Goal: Transaction & Acquisition: Purchase product/service

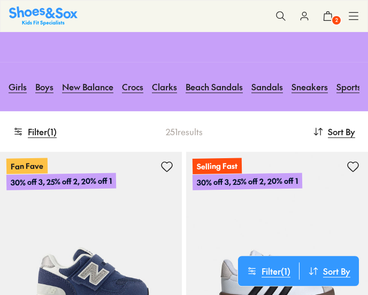
scroll to position [152, 0]
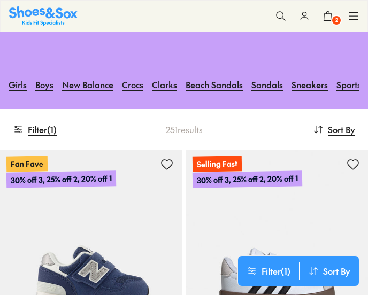
click at [23, 84] on link "Girls" at bounding box center [18, 85] width 18 height 24
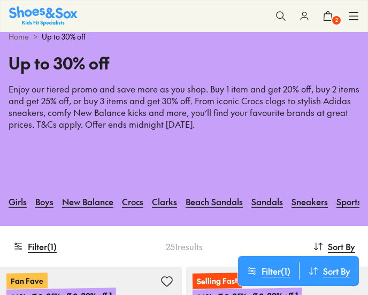
scroll to position [39, 0]
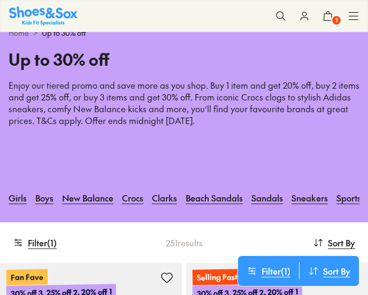
click at [87, 197] on link "New Balance" at bounding box center [87, 198] width 51 height 24
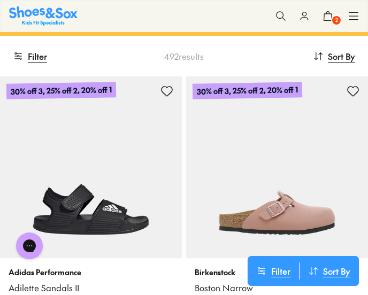
click at [37, 49] on button "Filter" at bounding box center [30, 56] width 34 height 24
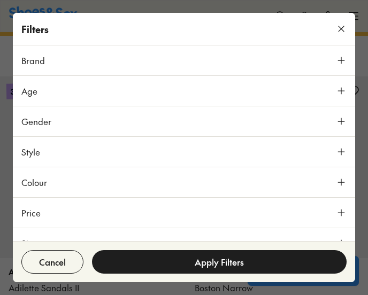
click at [33, 60] on span "Brand" at bounding box center [33, 60] width 24 height 13
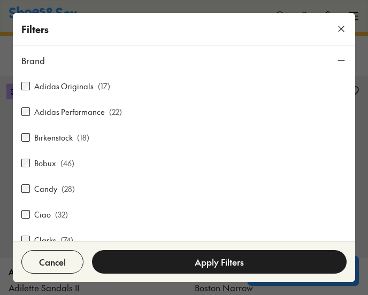
click at [338, 31] on icon at bounding box center [341, 29] width 11 height 11
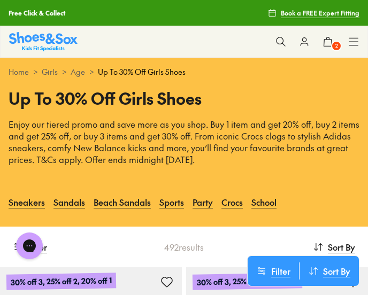
click at [330, 42] on icon at bounding box center [327, 41] width 11 height 11
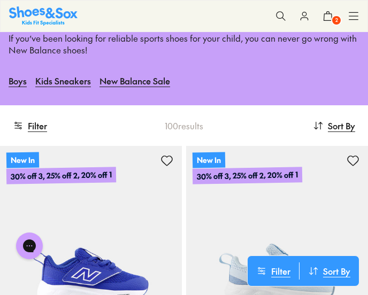
click at [43, 127] on button "Filter" at bounding box center [30, 126] width 34 height 24
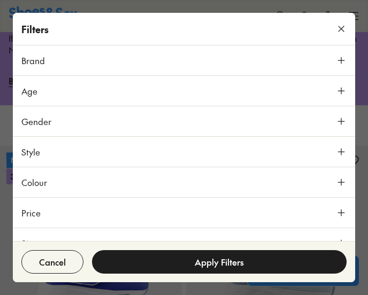
click at [40, 59] on span "Brand" at bounding box center [33, 60] width 24 height 13
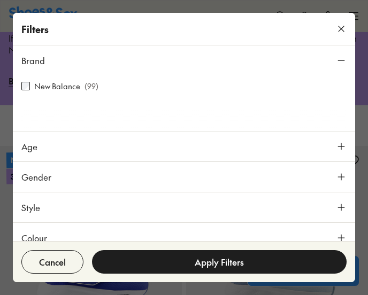
click at [344, 34] on icon at bounding box center [341, 29] width 11 height 11
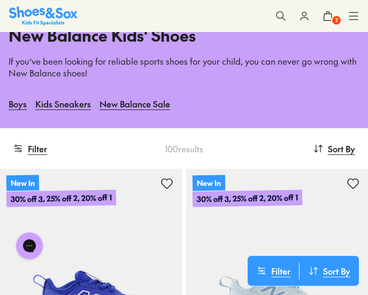
scroll to position [62, 0]
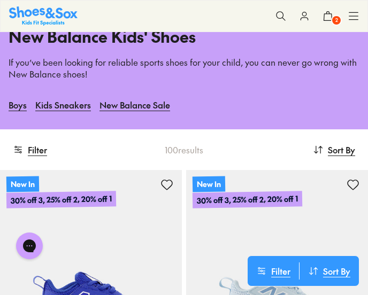
click at [57, 104] on link "Kids Sneakers" at bounding box center [63, 105] width 56 height 24
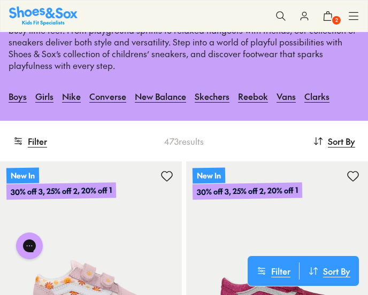
click at [40, 137] on button "Filter" at bounding box center [30, 141] width 34 height 24
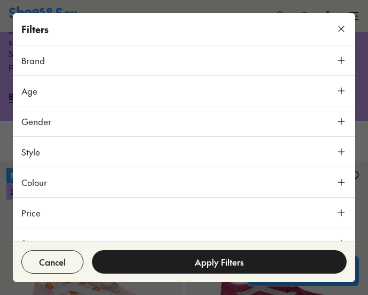
click at [41, 65] on span "Brand" at bounding box center [33, 60] width 24 height 13
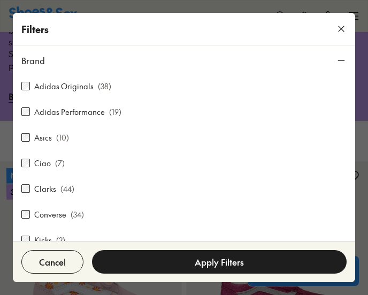
click at [20, 133] on div "Adidas Originals ( 38 ) Adidas Performance ( 19 ) Asics ( 10 ) Ciao ( 7 ) Clark…" at bounding box center [184, 177] width 342 height 205
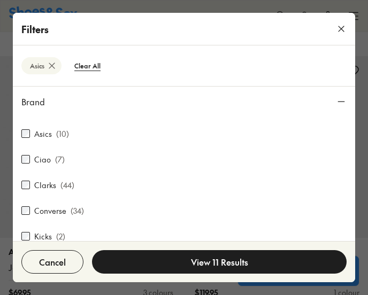
scroll to position [213, 0]
click at [151, 274] on button "View 11 Results" at bounding box center [219, 262] width 254 height 24
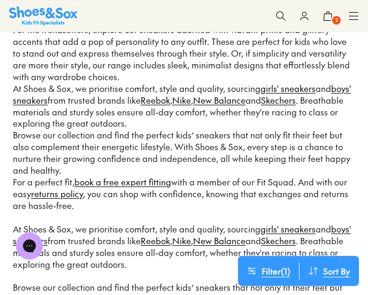
scroll to position [2001, 0]
